Goal: Task Accomplishment & Management: Manage account settings

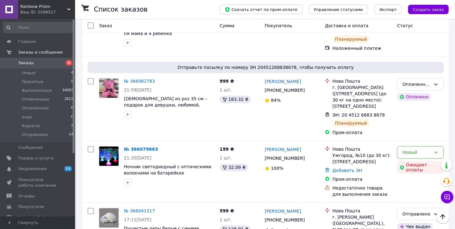
scroll to position [752, 0]
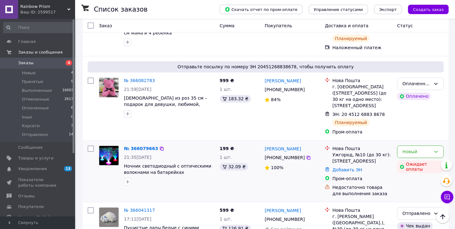
click at [111, 146] on img at bounding box center [108, 155] width 19 height 19
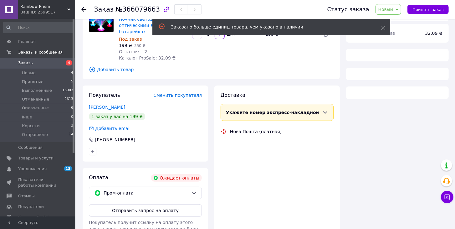
scroll to position [71, 0]
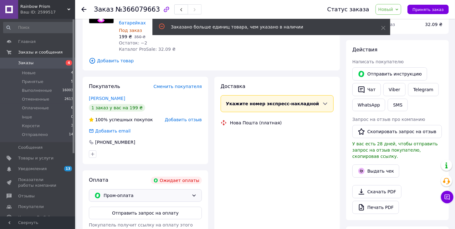
click at [128, 196] on span "Пром-оплата" at bounding box center [147, 195] width 86 height 7
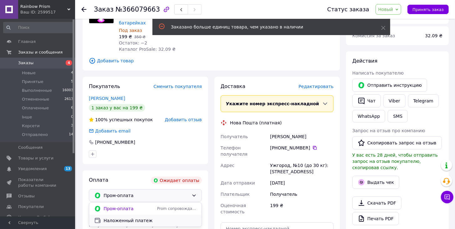
click at [130, 222] on span "Наложенный платеж" at bounding box center [150, 220] width 93 height 6
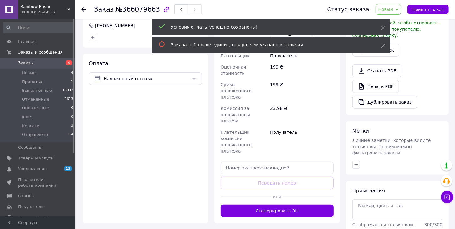
scroll to position [197, 0]
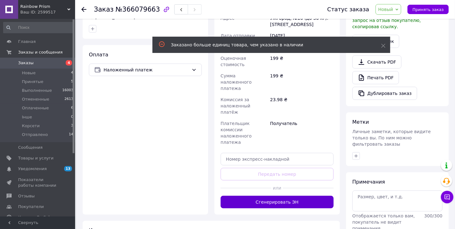
click at [273, 196] on button "Сгенерировать ЭН" at bounding box center [277, 202] width 113 height 13
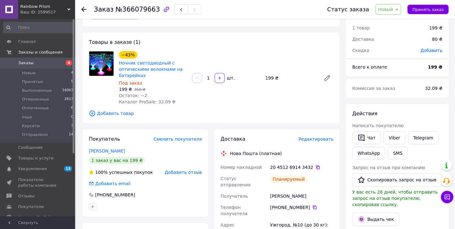
scroll to position [18, 0]
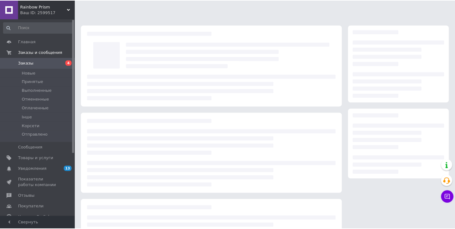
scroll to position [18, 0]
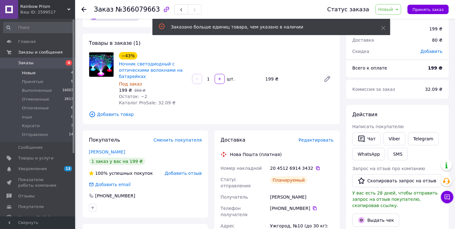
click at [29, 73] on span "Новые" at bounding box center [29, 73] width 14 height 6
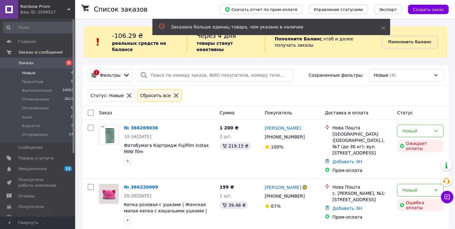
click at [381, 29] on div "Заказано больше единиц товара, чем указано в наличии" at bounding box center [272, 27] width 238 height 16
click at [384, 28] on icon at bounding box center [383, 28] width 4 height 4
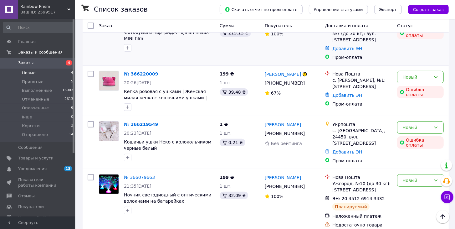
scroll to position [114, 0]
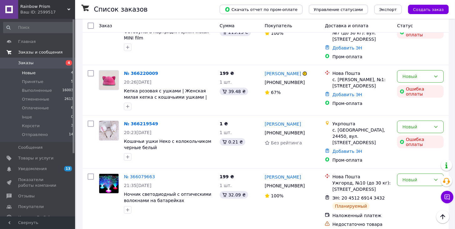
click at [39, 53] on span "Заказы и сообщения" at bounding box center [40, 52] width 44 height 6
